Goal: Contribute content: Add original content to the website for others to see

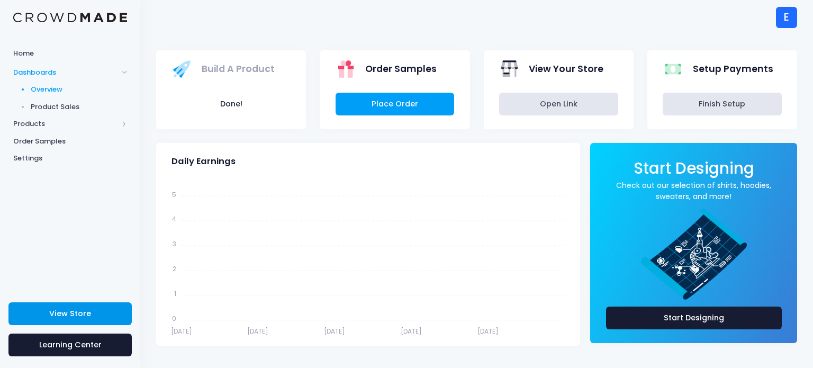
click at [72, 314] on span "View Store" at bounding box center [70, 313] width 42 height 11
click at [47, 123] on span "Products" at bounding box center [65, 123] width 105 height 11
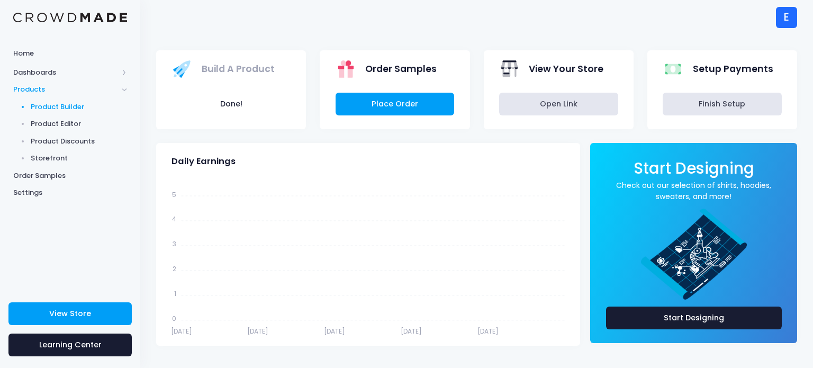
click at [46, 111] on span "Product Builder" at bounding box center [79, 107] width 97 height 11
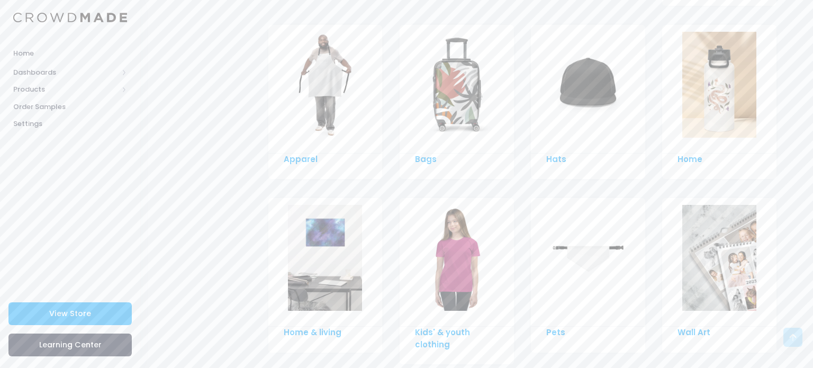
scroll to position [778, 0]
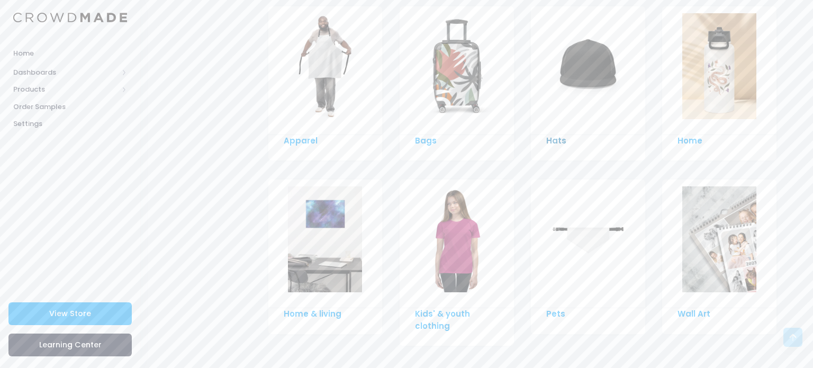
click at [546, 135] on link "Hats" at bounding box center [556, 140] width 20 height 11
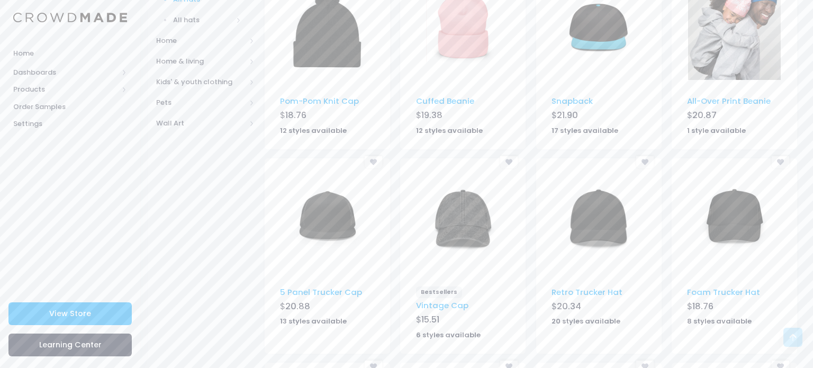
scroll to position [381, 0]
click at [346, 103] on link "Pom-Pom Knit Cap" at bounding box center [319, 100] width 79 height 11
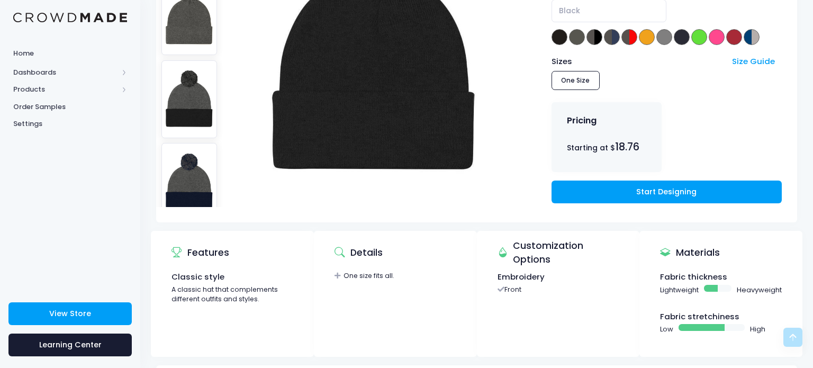
scroll to position [212, 0]
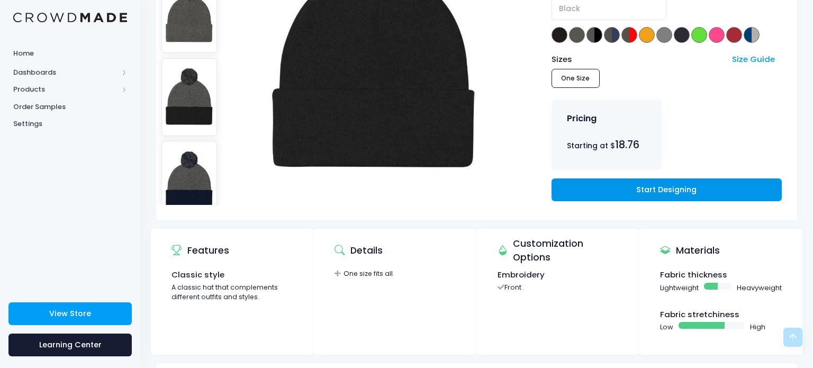
click at [598, 195] on link "Start Designing" at bounding box center [666, 189] width 230 height 23
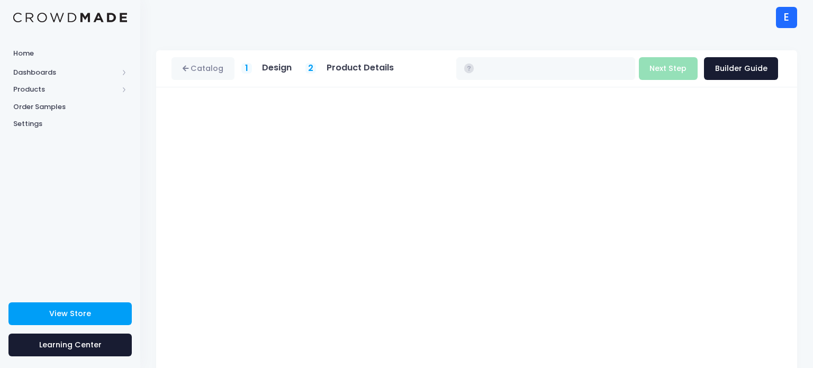
type input "$18.76"
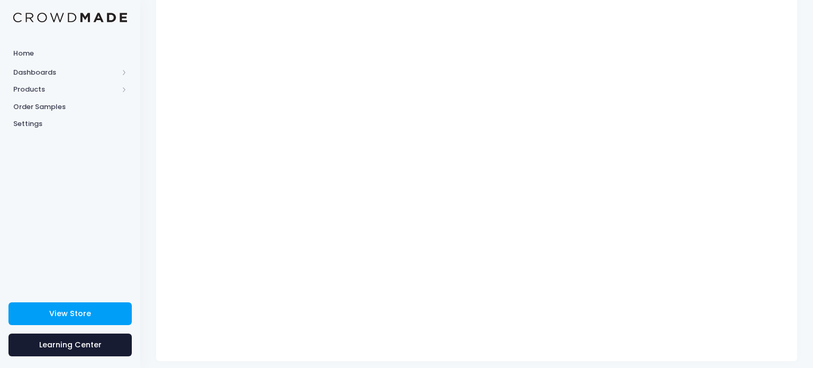
scroll to position [136, 0]
click at [811, 84] on div "Catalog 1 Design 2 $" at bounding box center [476, 133] width 672 height 438
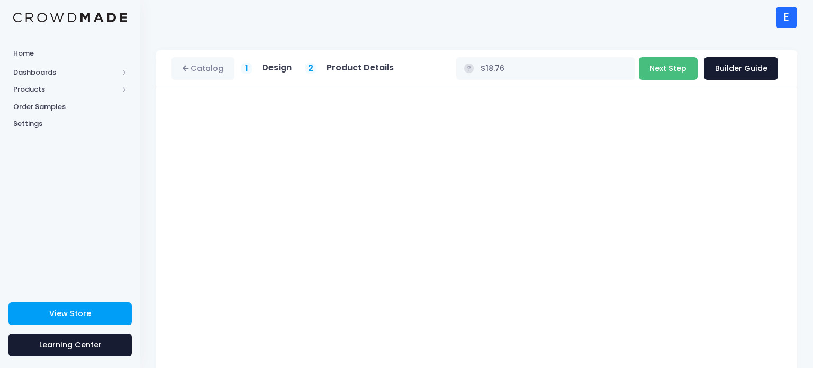
click at [673, 75] on button "Next Step" at bounding box center [667, 68] width 59 height 23
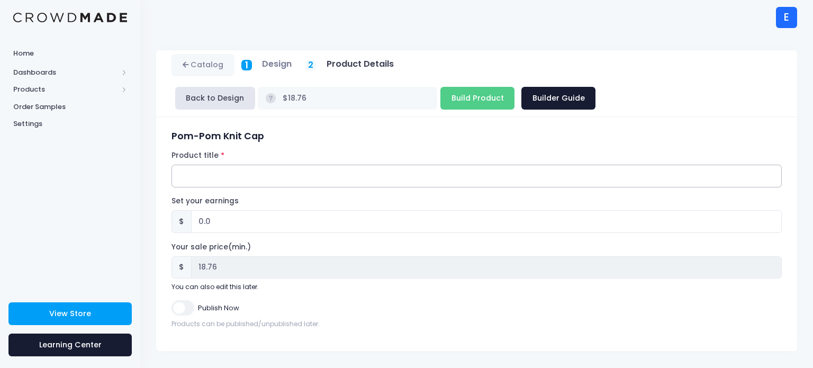
click at [274, 175] on input "Product title" at bounding box center [476, 176] width 610 height 23
click at [273, 177] on input "Mysterio" at bounding box center [476, 176] width 610 height 23
type input "s"
click at [273, 177] on input "s" at bounding box center [476, 176] width 610 height 23
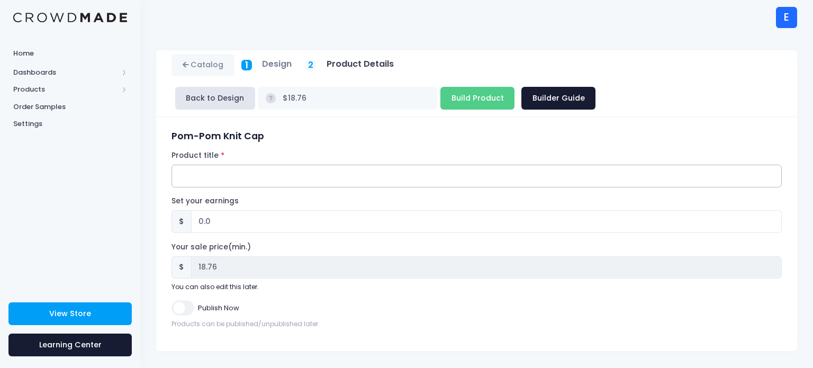
type input "k"
type input "Mysterious kid winter hat"
click at [179, 297] on form "Pom-Pom Knit Cap Product title Mysterious kid winter hat Set your earnings $ 0.…" at bounding box center [476, 230] width 610 height 198
click at [181, 303] on input "Publish Now" at bounding box center [182, 307] width 22 height 15
checkbox input "true"
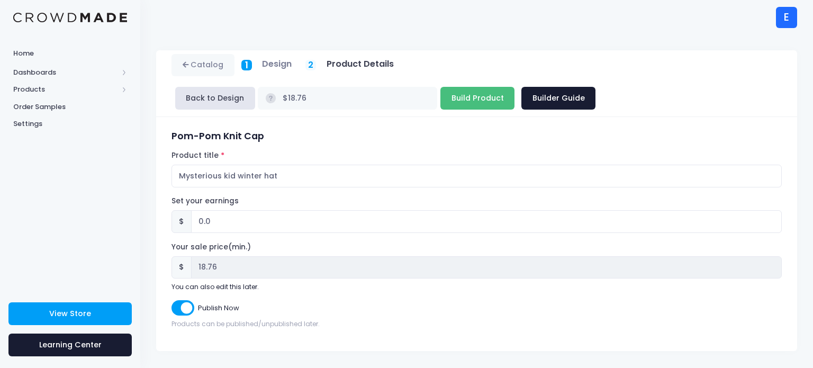
click at [477, 90] on input "Build Product" at bounding box center [477, 98] width 74 height 23
type input "Building product..."
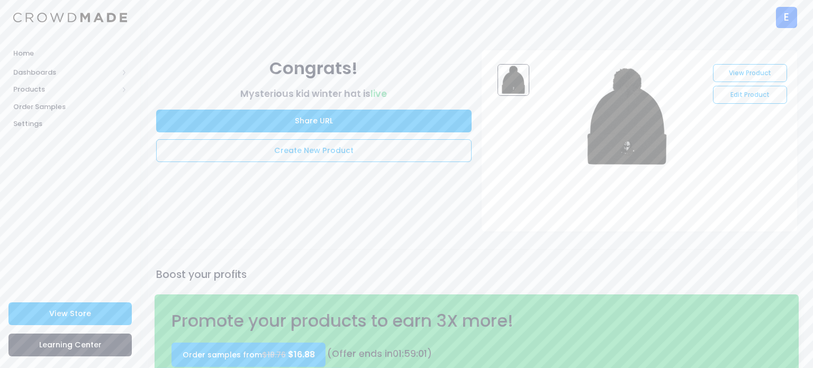
click at [781, 27] on div "E" at bounding box center [786, 17] width 21 height 21
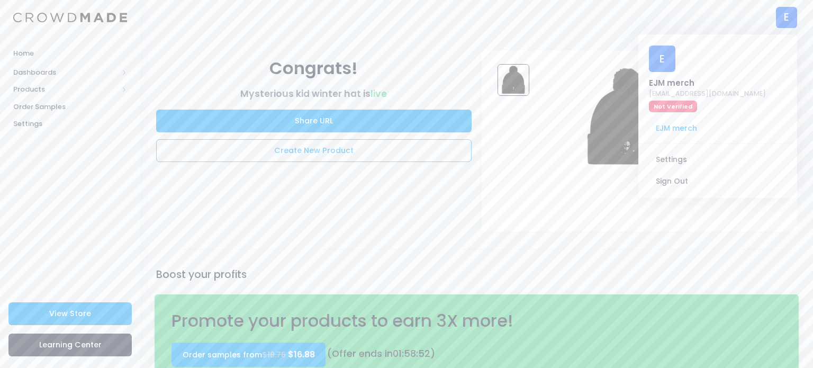
click at [35, 14] on img at bounding box center [70, 18] width 114 height 10
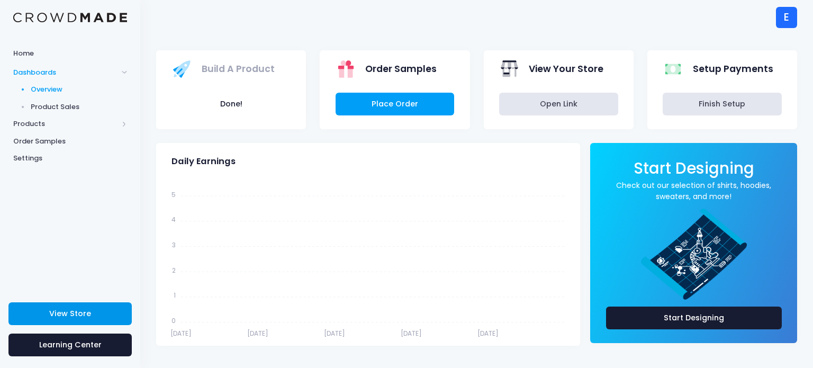
click at [58, 313] on span "View Store" at bounding box center [70, 313] width 42 height 11
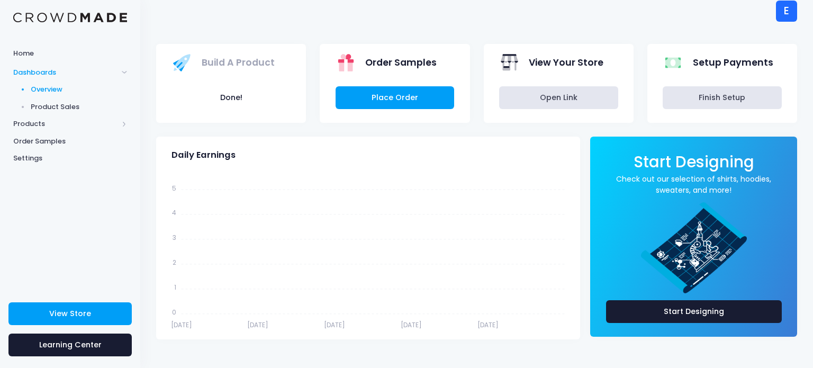
scroll to position [7, 0]
click at [49, 130] on span "Products" at bounding box center [70, 123] width 140 height 17
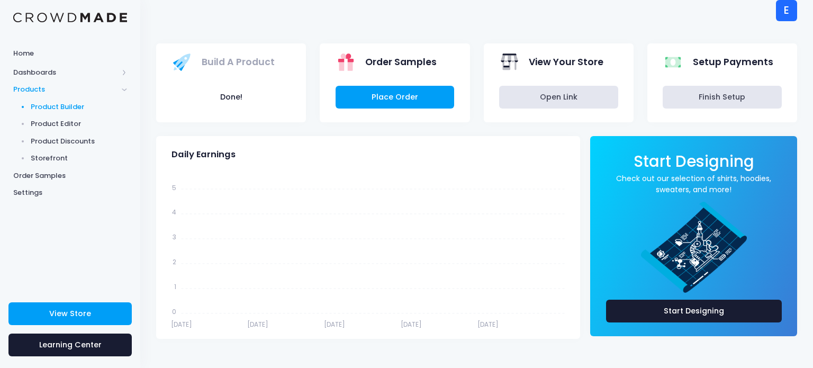
click at [48, 114] on link "Product Builder" at bounding box center [70, 106] width 140 height 17
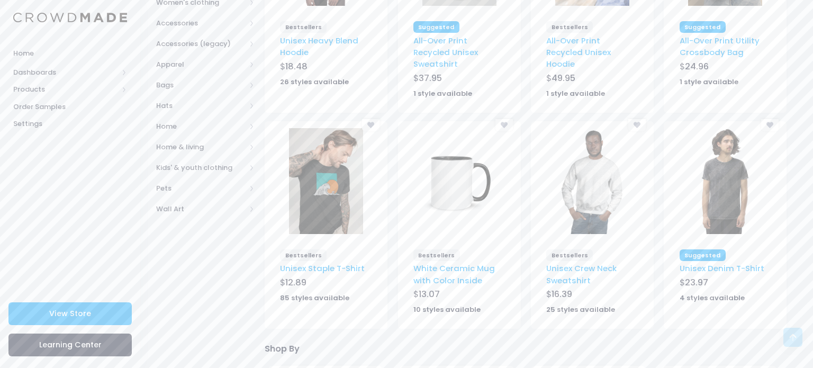
scroll to position [233, 0]
click at [172, 210] on span "Wall Art" at bounding box center [200, 209] width 89 height 11
click at [173, 226] on span "All Wall Art" at bounding box center [207, 230] width 68 height 11
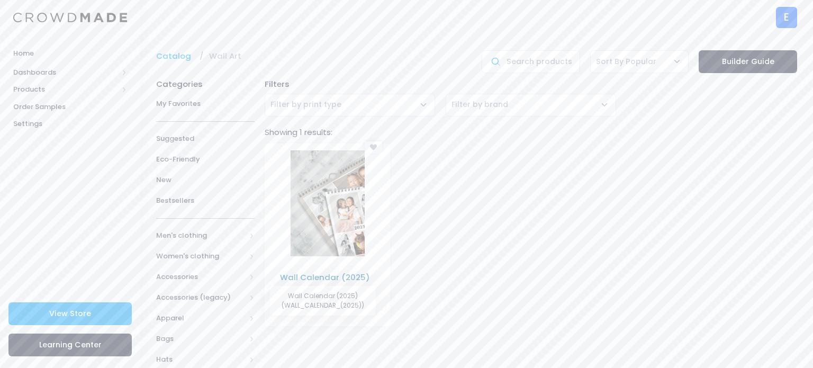
click at [307, 277] on link "Wall Calendar (2025)" at bounding box center [325, 276] width 90 height 11
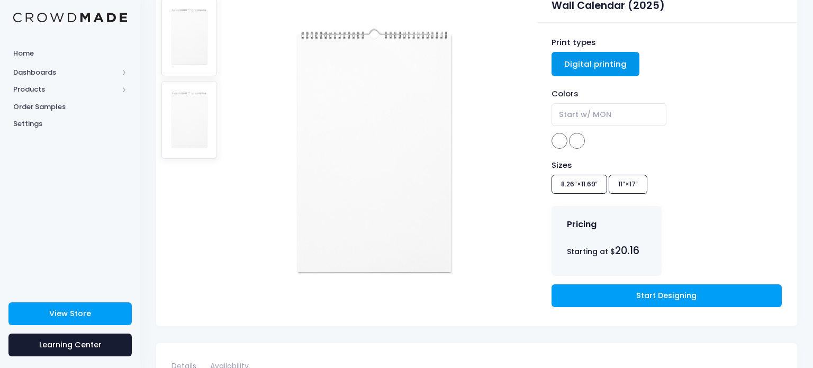
scroll to position [106, 0]
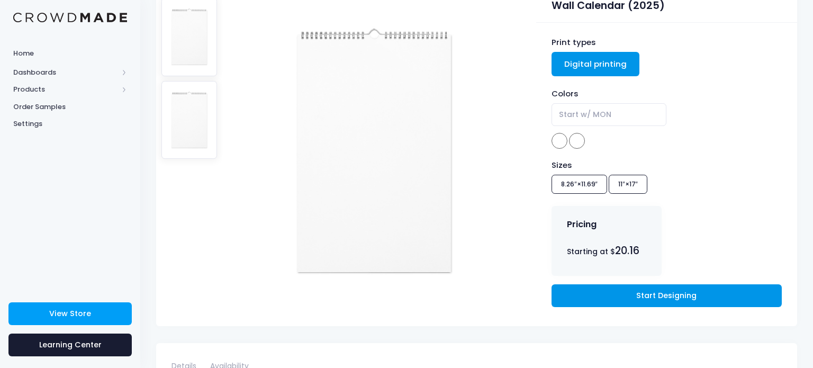
click at [566, 297] on link "Start Designing" at bounding box center [666, 295] width 230 height 23
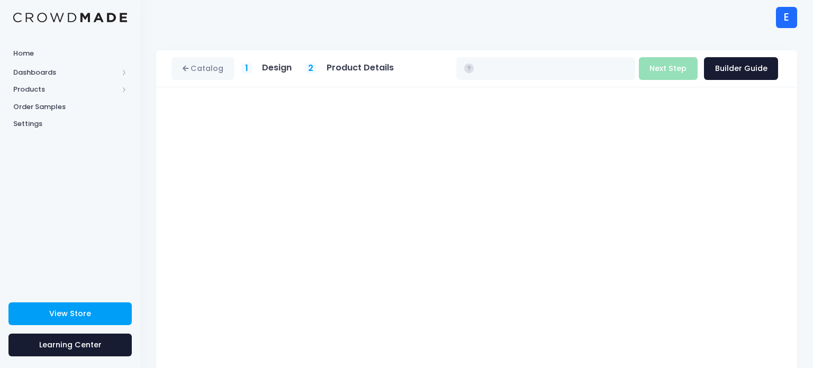
type input "$20.16 - $26.11"
click at [810, 269] on div "Catalog 1 Design 2 $" at bounding box center [476, 269] width 672 height 438
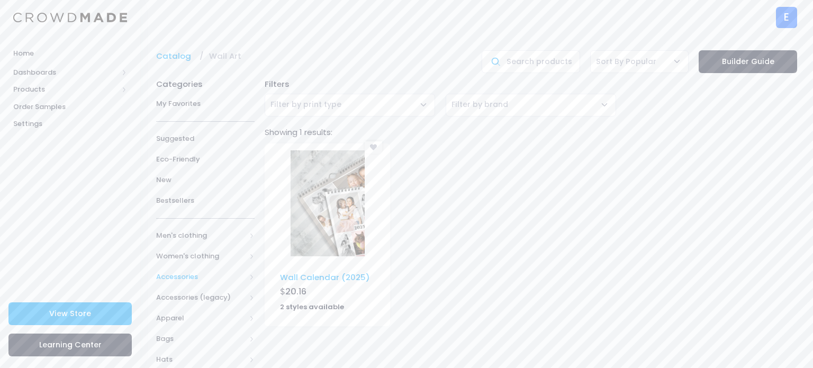
click at [168, 273] on span "Accessories" at bounding box center [200, 276] width 89 height 11
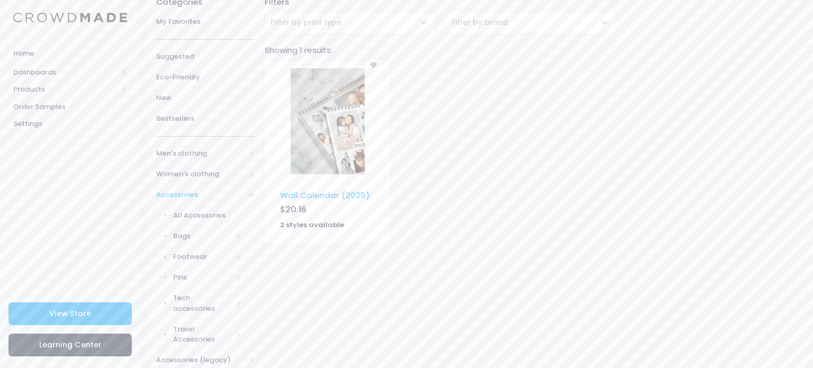
scroll to position [106, 0]
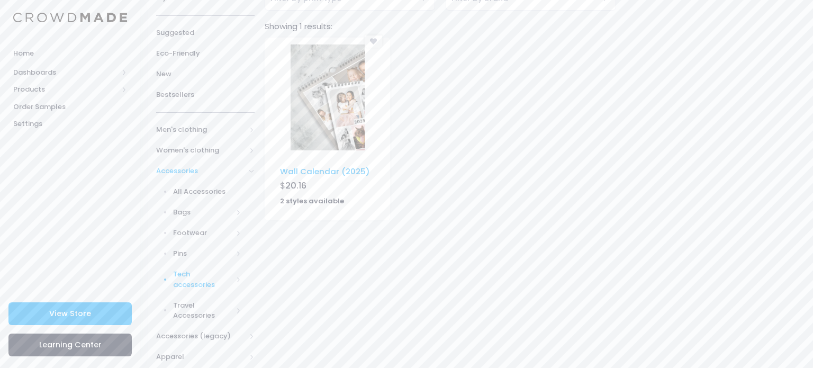
click at [180, 277] on span "Tech accessories" at bounding box center [202, 279] width 59 height 21
click at [183, 306] on span "All Tech accessories" at bounding box center [209, 310] width 63 height 21
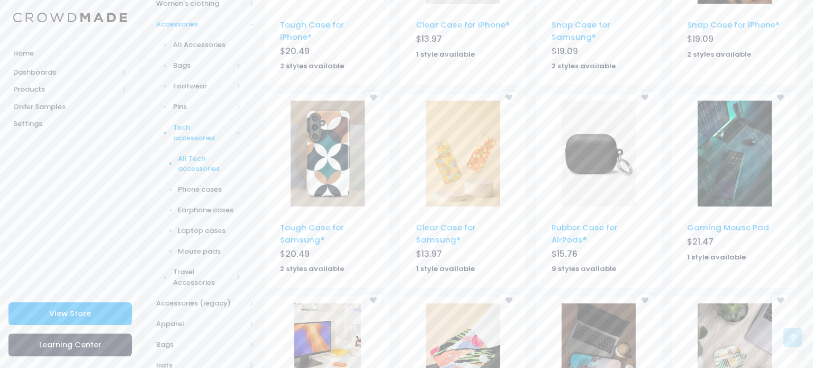
scroll to position [230, 0]
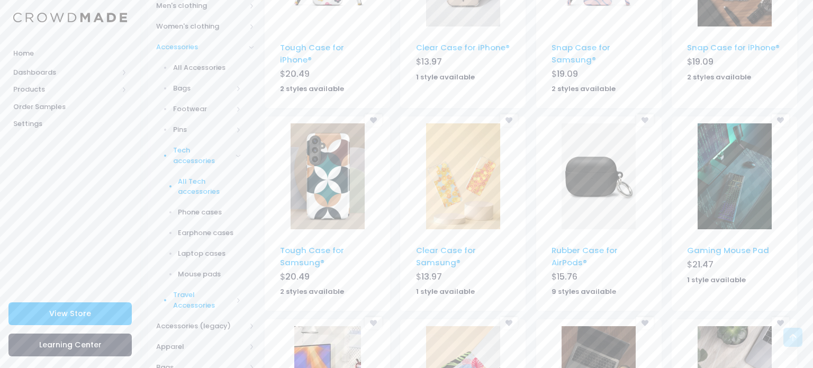
click at [183, 300] on span "Travel Accessories" at bounding box center [202, 299] width 59 height 21
click at [196, 242] on span "License Plate Frame" at bounding box center [209, 248] width 63 height 21
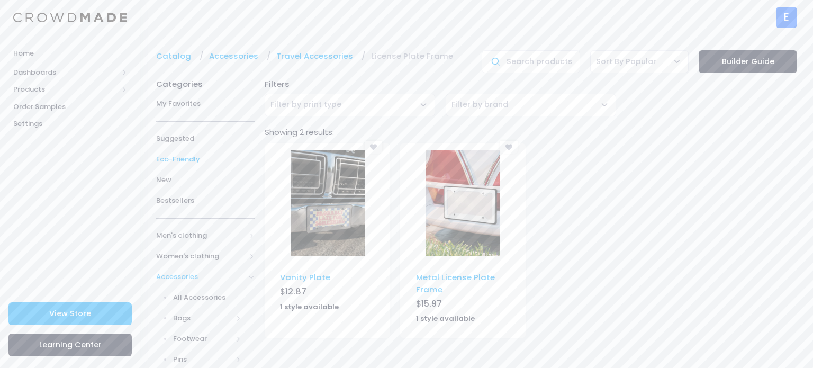
click at [205, 157] on span "Eco-Friendly" at bounding box center [205, 159] width 98 height 11
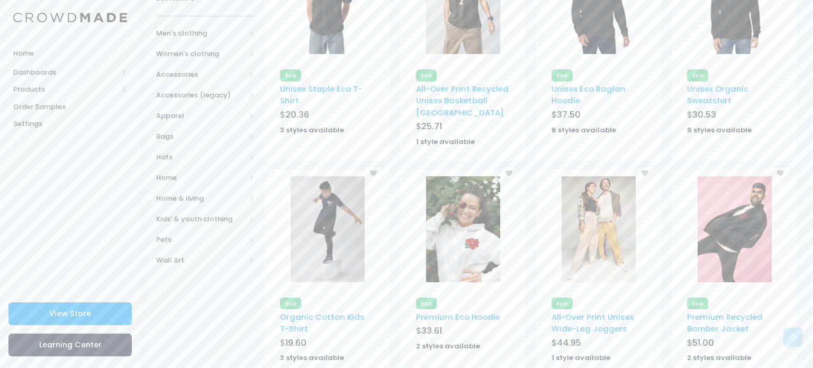
scroll to position [212, 0]
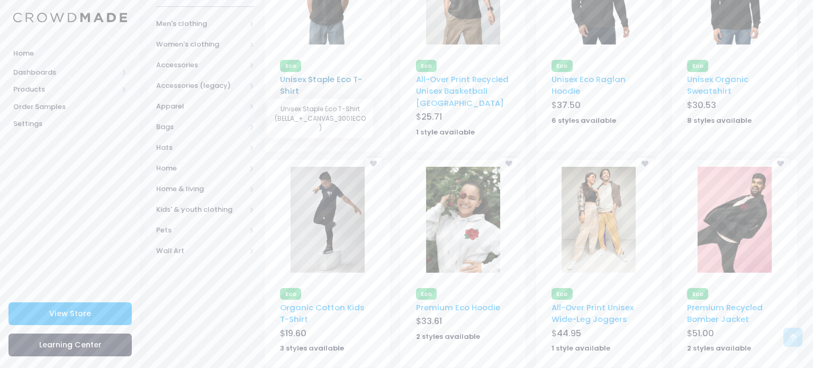
click at [322, 78] on link "Unisex Staple Eco T-Shirt" at bounding box center [321, 85] width 82 height 23
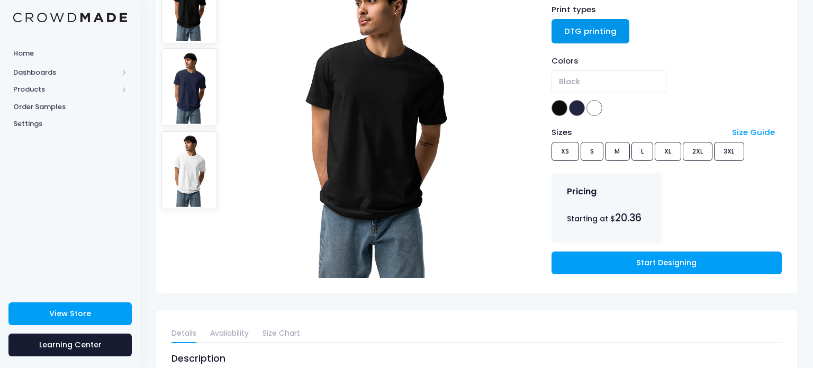
scroll to position [148, 0]
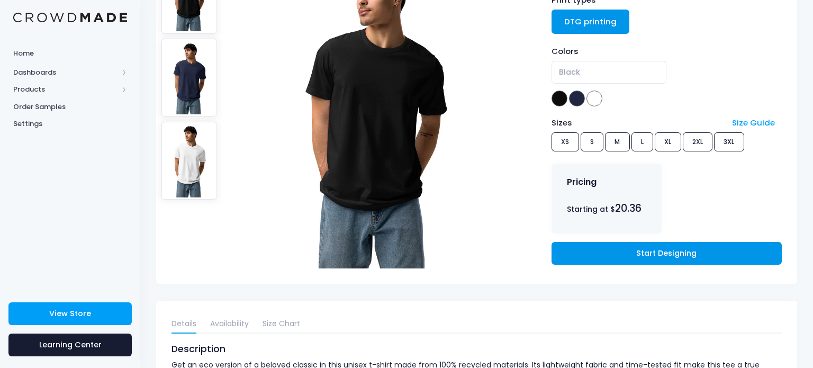
click at [634, 242] on link "Start Designing" at bounding box center [666, 253] width 230 height 23
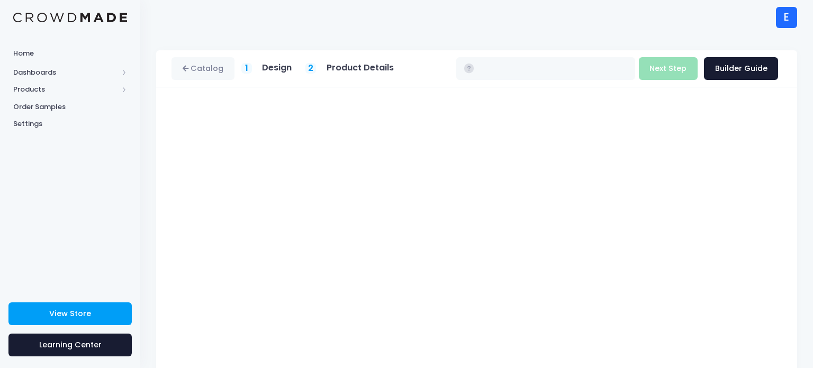
type input "$20.36 - $23.26"
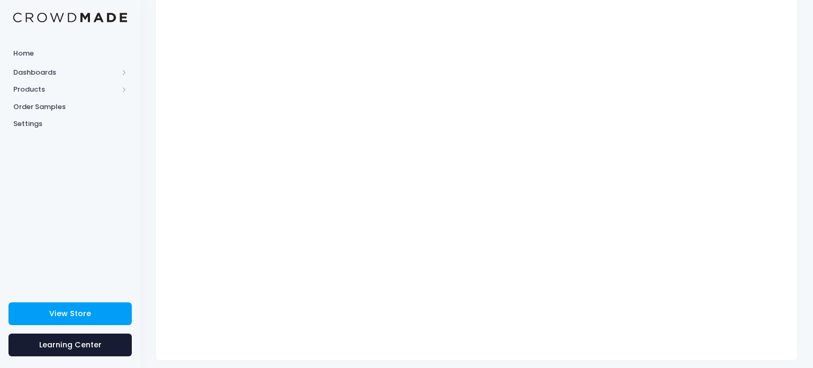
scroll to position [136, 0]
click at [812, 162] on div "Catalog 1 Design 2 $" at bounding box center [476, 133] width 672 height 438
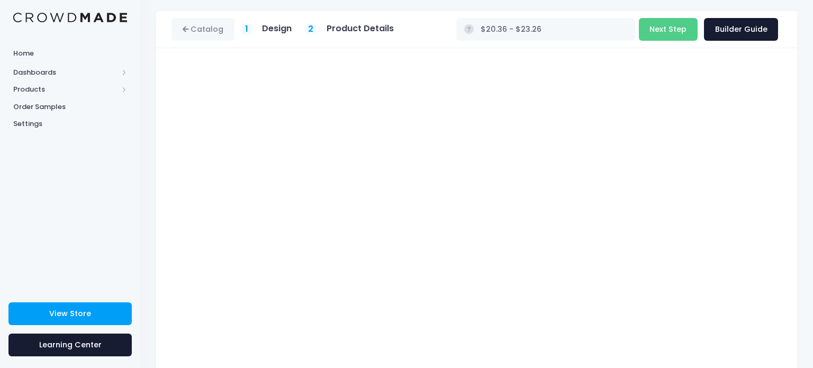
scroll to position [0, 0]
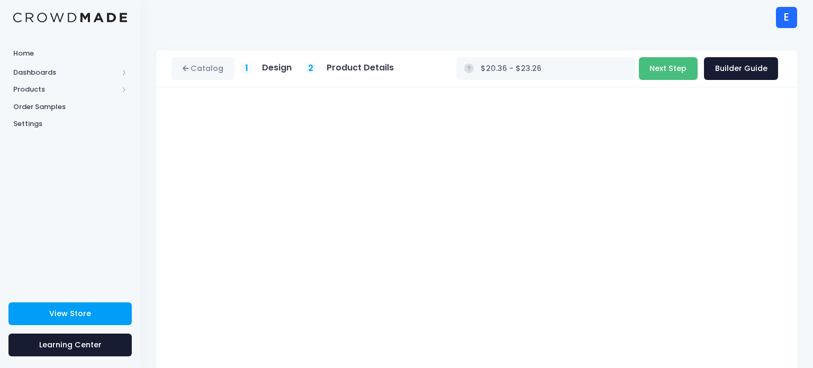
click at [671, 64] on button "Next Step" at bounding box center [667, 68] width 59 height 23
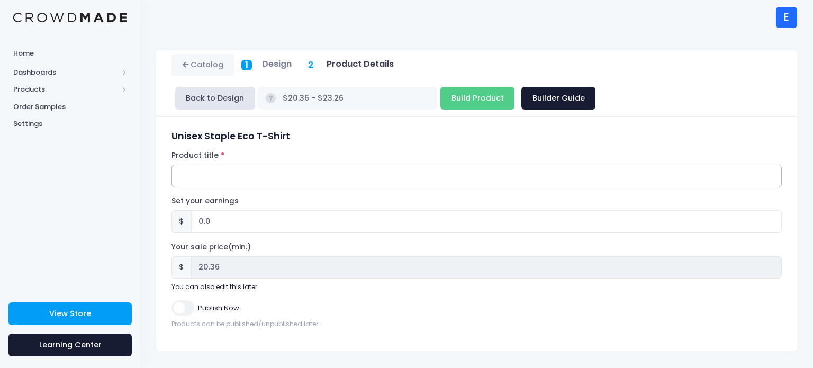
click at [206, 180] on input "Product title" at bounding box center [476, 176] width 610 height 23
click at [248, 177] on input "Mysterious kid eco friendly T-shirt" at bounding box center [476, 176] width 610 height 23
click at [339, 119] on div "Unisex Staple Eco T-Shirt Product title Mysterious kid Eco friendly T-shirt Set…" at bounding box center [476, 234] width 641 height 234
click at [249, 176] on input "Mysterious kid Eco friendly T-shirt" at bounding box center [476, 176] width 610 height 23
type input "Mysterious kid Eco friendly T-shirt"
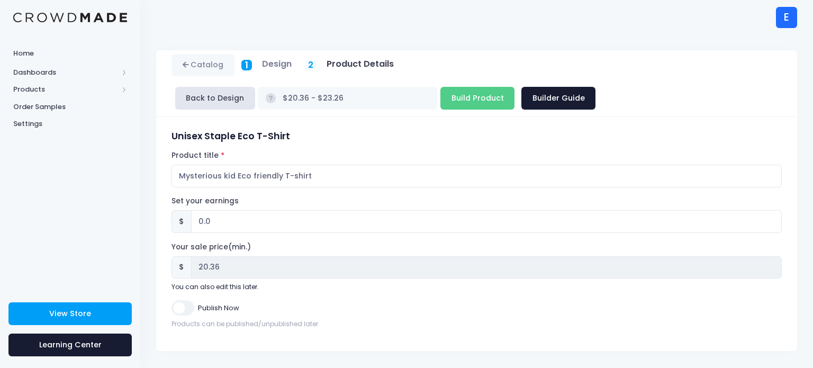
click at [291, 139] on h3 "Unisex Staple Eco T-Shirt" at bounding box center [476, 136] width 610 height 11
click at [185, 312] on input "Publish Now" at bounding box center [182, 307] width 22 height 15
checkbox input "true"
click at [449, 102] on input "Build Product" at bounding box center [477, 98] width 74 height 23
type input "Building product..."
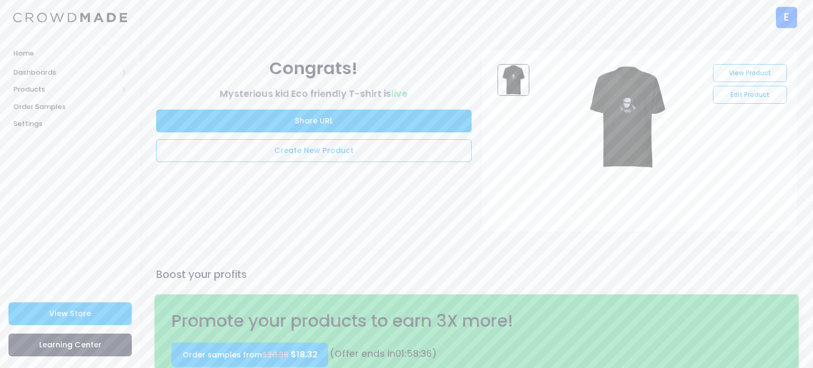
click at [792, 22] on div "E" at bounding box center [786, 17] width 21 height 21
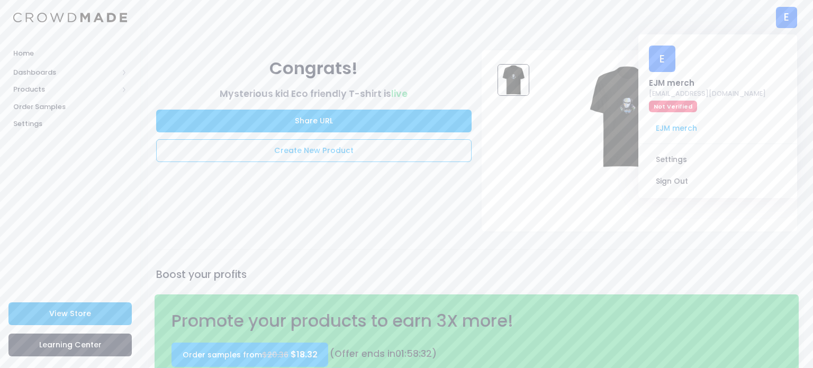
click at [92, 316] on link "View Store" at bounding box center [69, 313] width 123 height 23
